Goal: Information Seeking & Learning: Learn about a topic

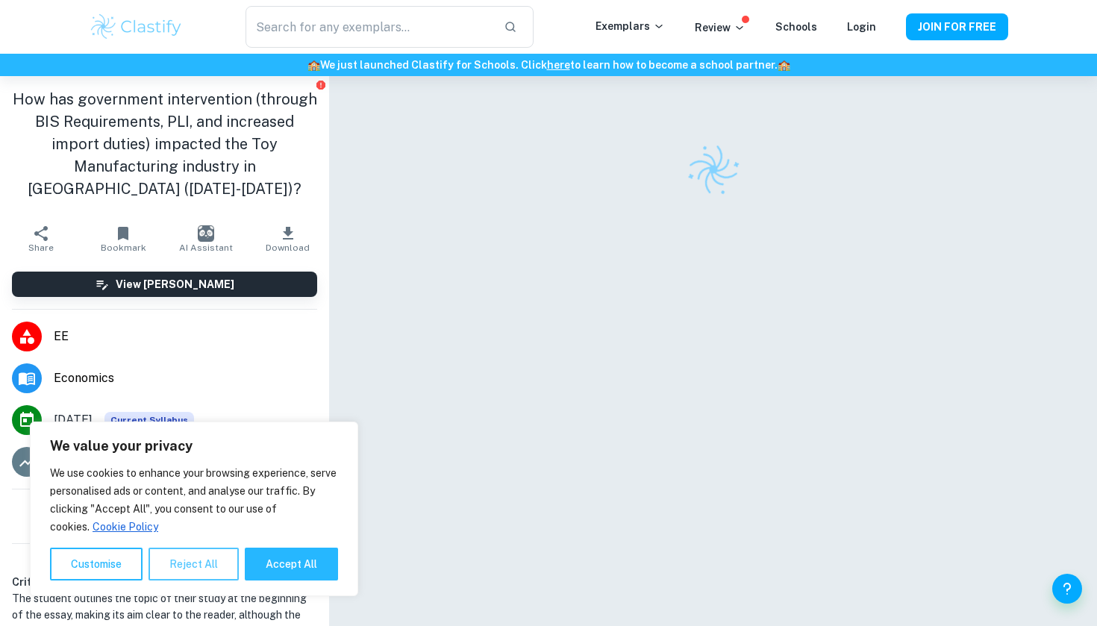
click at [185, 573] on button "Reject All" at bounding box center [193, 564] width 90 height 33
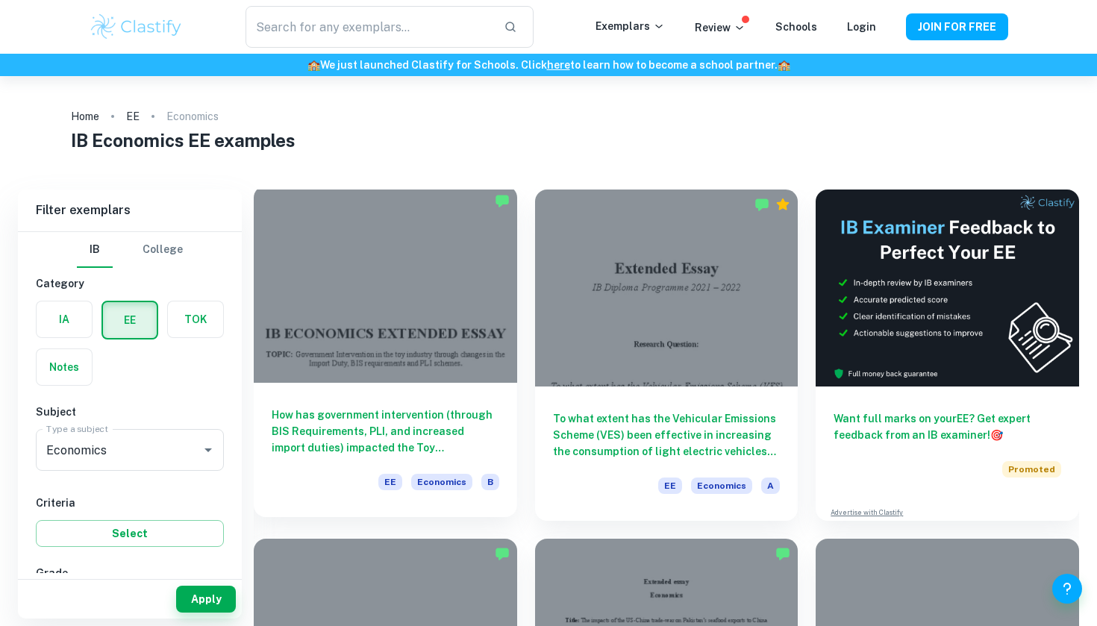
click at [449, 383] on div at bounding box center [385, 284] width 263 height 197
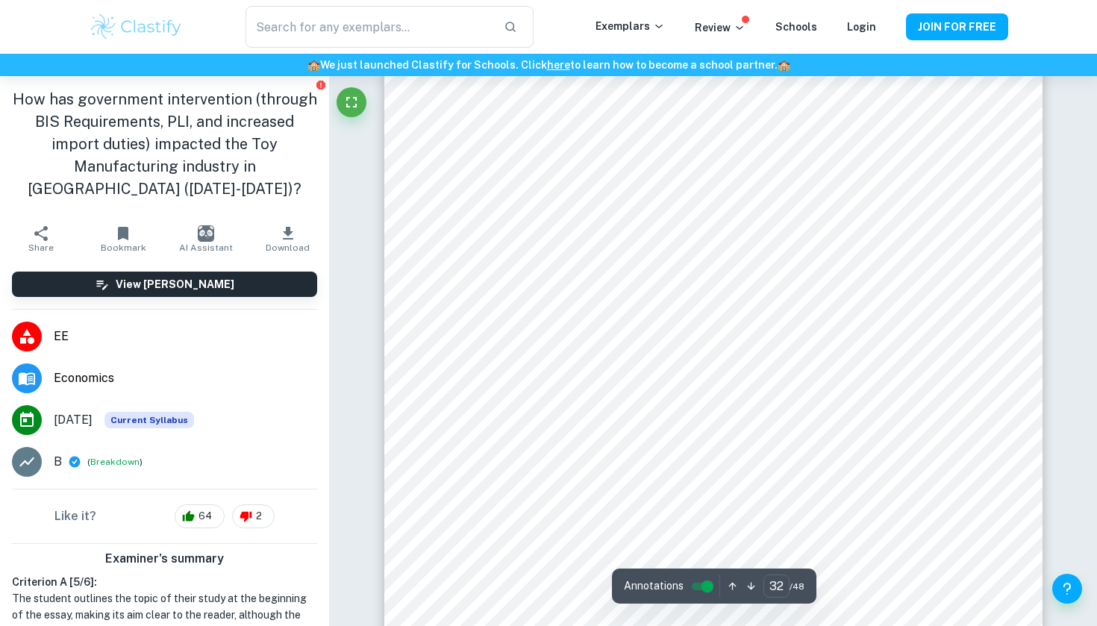
scroll to position [30150, 1]
type input "25"
